Goal: Check status

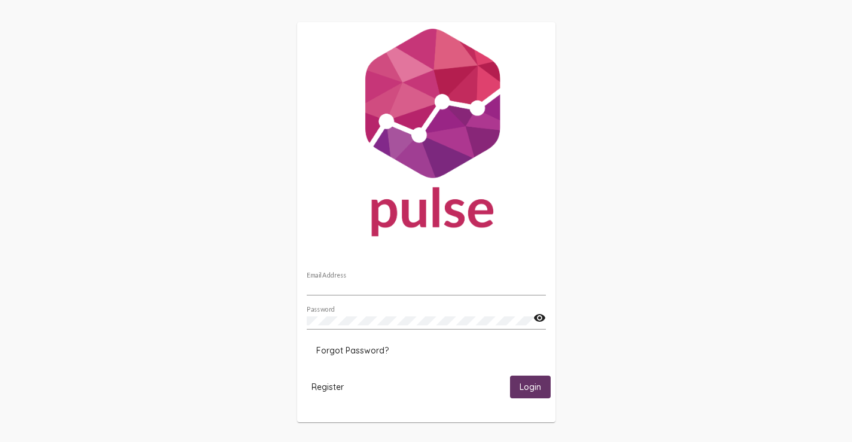
type input "[PERSON_NAME][EMAIL_ADDRESS][PERSON_NAME][DOMAIN_NAME]"
click at [529, 387] on span "Login" at bounding box center [531, 387] width 22 height 11
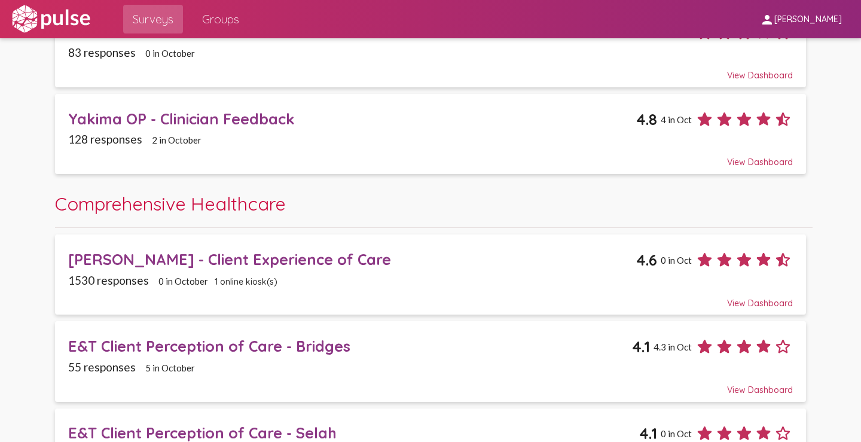
scroll to position [299, 0]
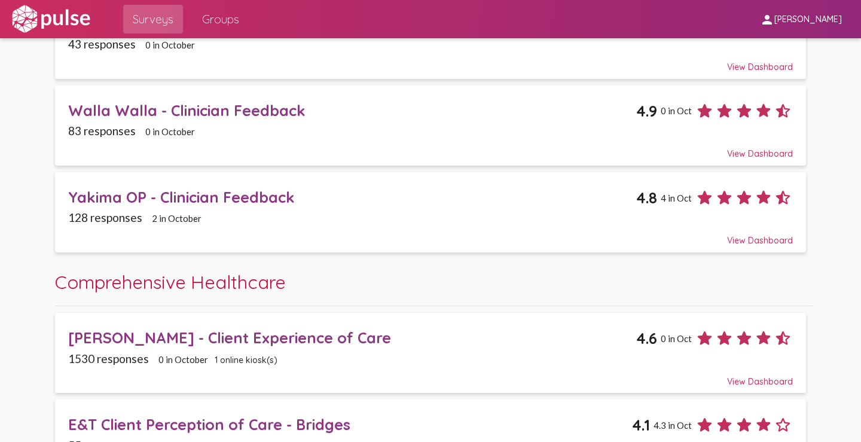
click at [209, 15] on span "Groups" at bounding box center [220, 19] width 37 height 22
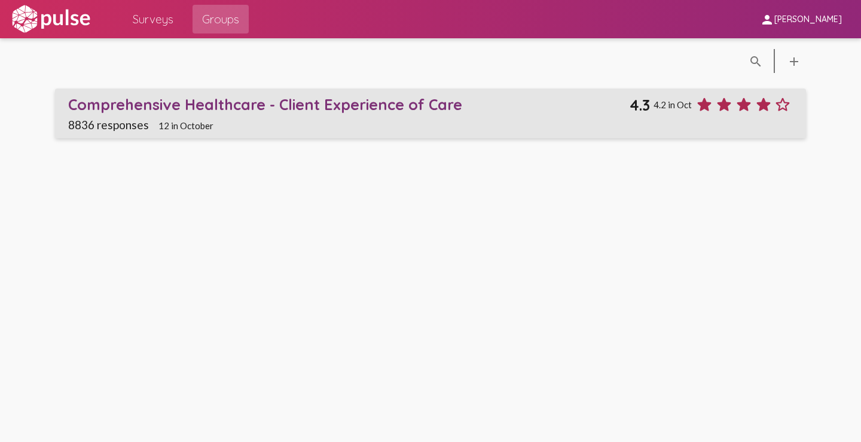
click at [202, 124] on span "12 in October" at bounding box center [185, 125] width 55 height 11
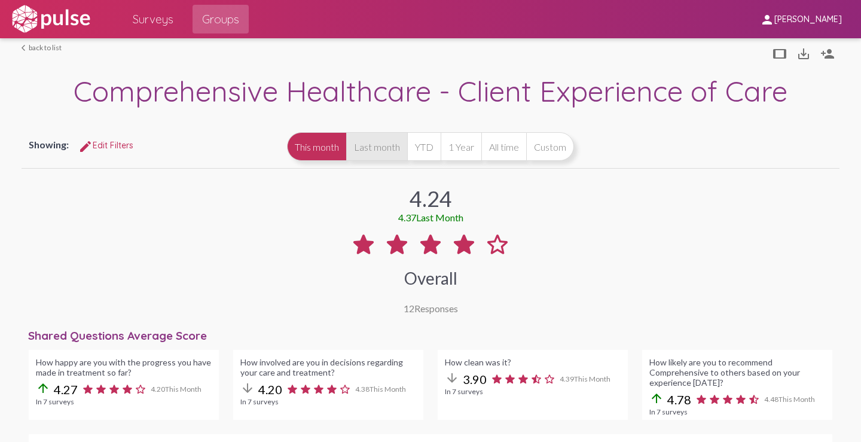
click at [388, 147] on button "Last month" at bounding box center [376, 146] width 61 height 29
